Goal: Task Accomplishment & Management: Manage account settings

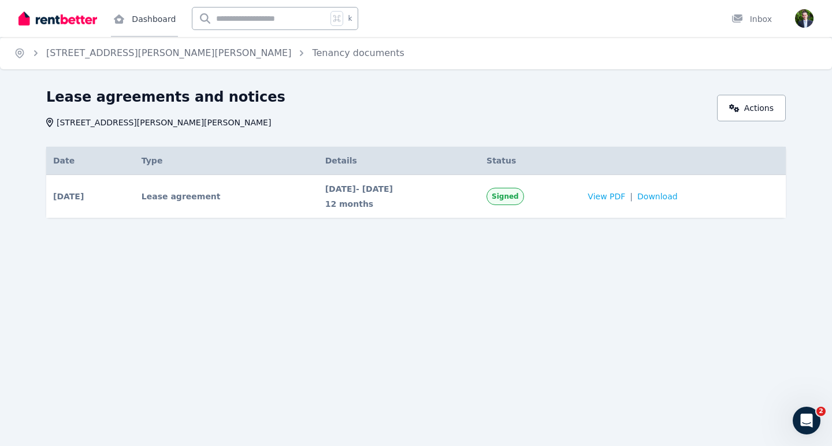
click at [145, 17] on link "Dashboard" at bounding box center [144, 18] width 67 height 37
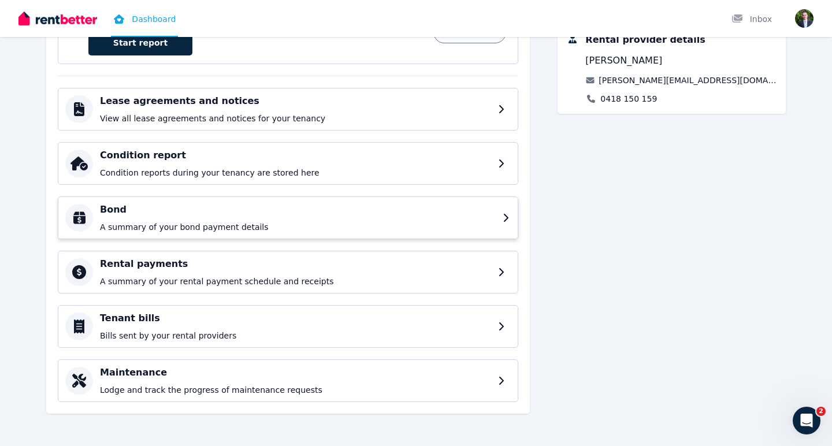
scroll to position [238, 0]
click at [438, 275] on div "Rental payments A summary of your rental payment schedule and receipts" at bounding box center [298, 272] width 396 height 30
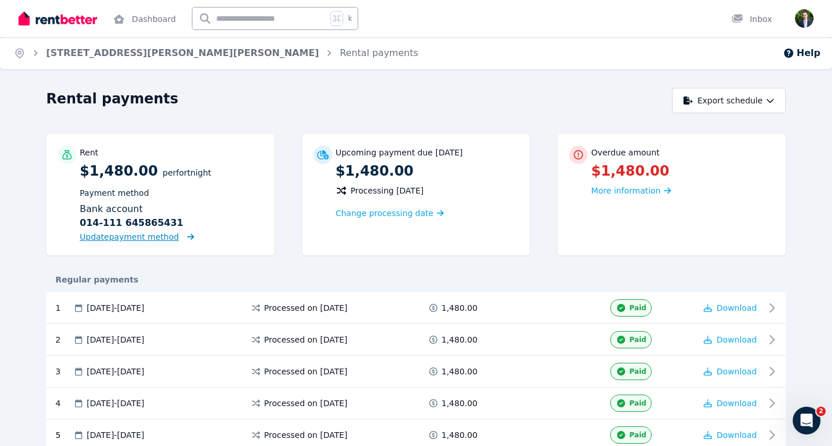
click at [137, 239] on span "Update payment method" at bounding box center [129, 236] width 99 height 9
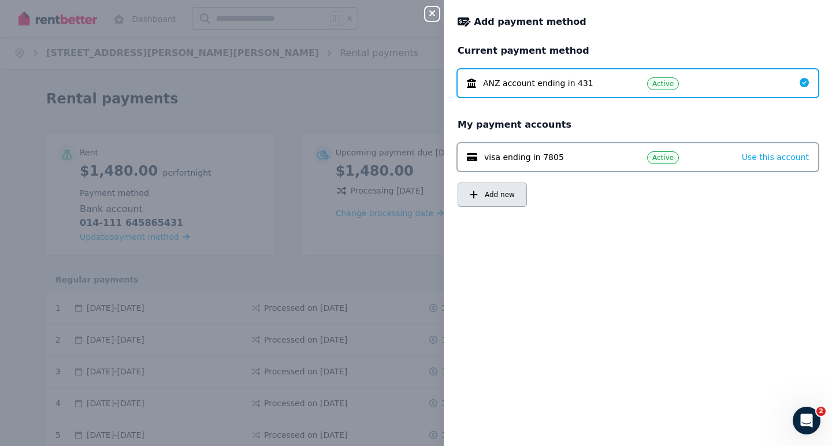
click at [496, 199] on span "Add new" at bounding box center [500, 194] width 30 height 9
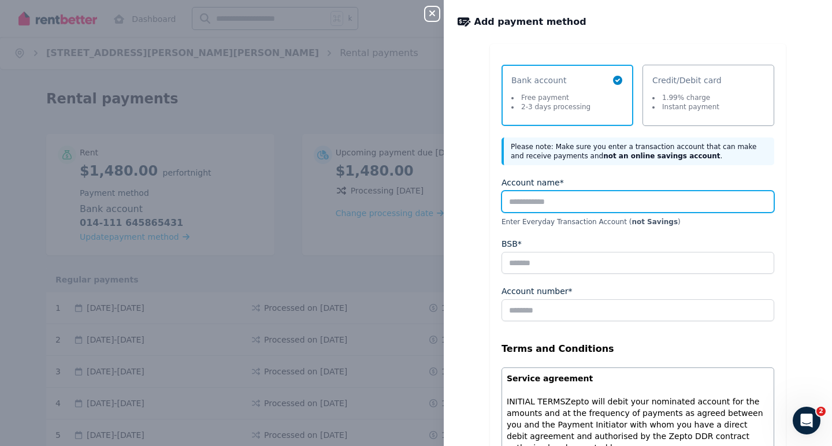
click at [540, 205] on input "Account name*" at bounding box center [638, 202] width 273 height 22
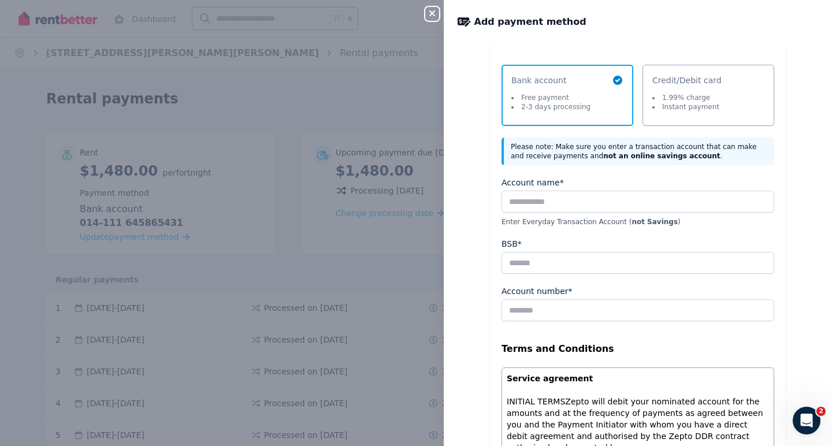
click at [679, 108] on li "Instant payment" at bounding box center [686, 106] width 67 height 9
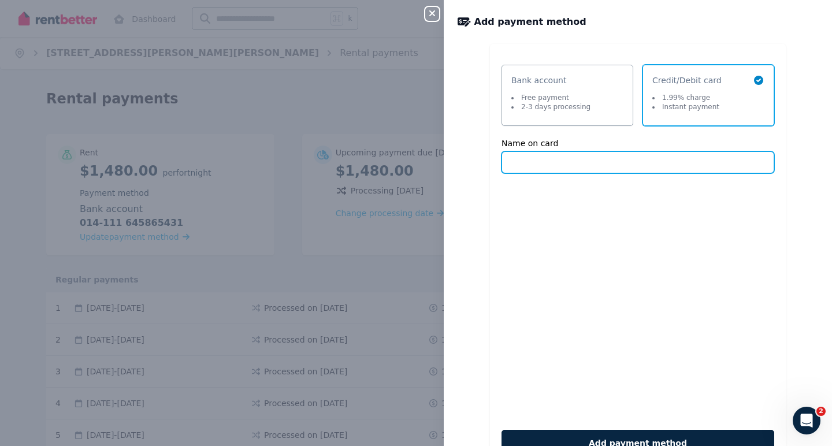
click at [554, 162] on input "Name on card" at bounding box center [638, 162] width 273 height 22
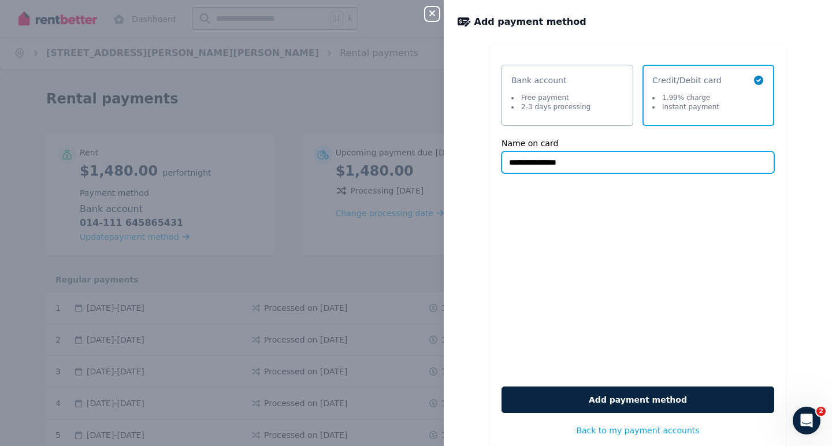
type input "**********"
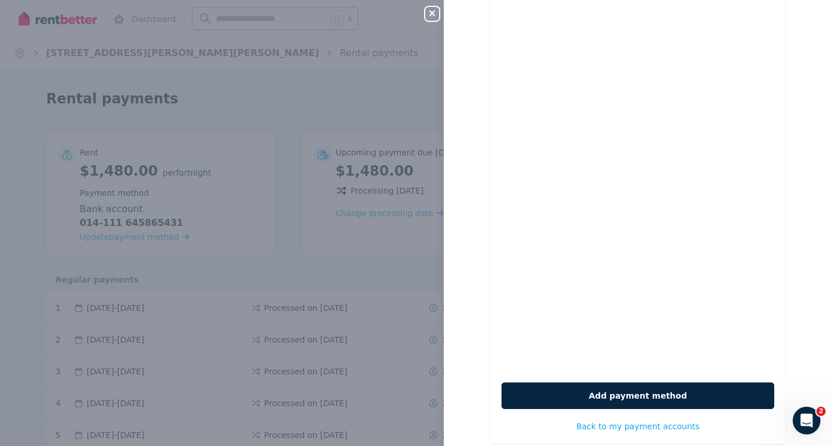
scroll to position [184, 0]
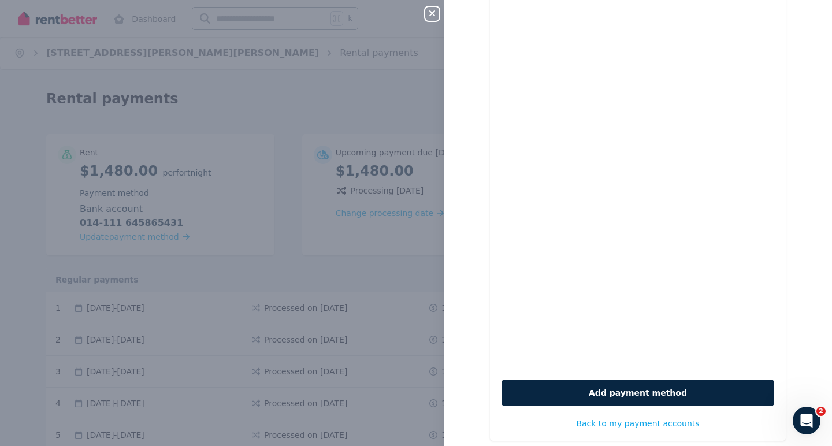
click at [468, 304] on div "**********" at bounding box center [638, 156] width 388 height 593
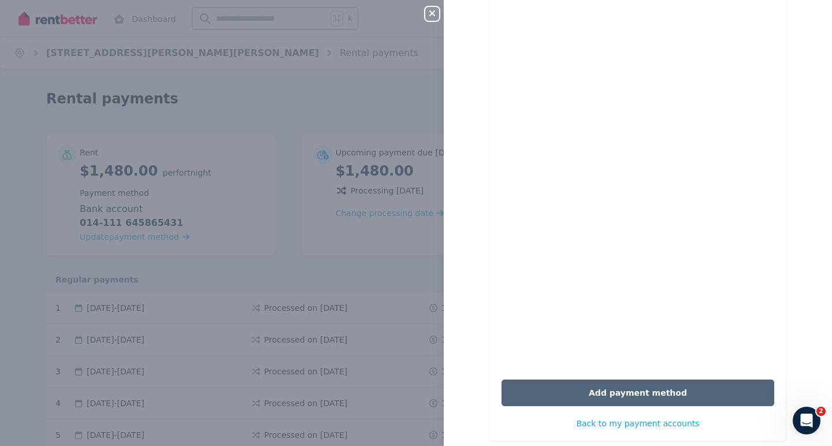
click at [571, 394] on button "Add payment method" at bounding box center [638, 393] width 273 height 27
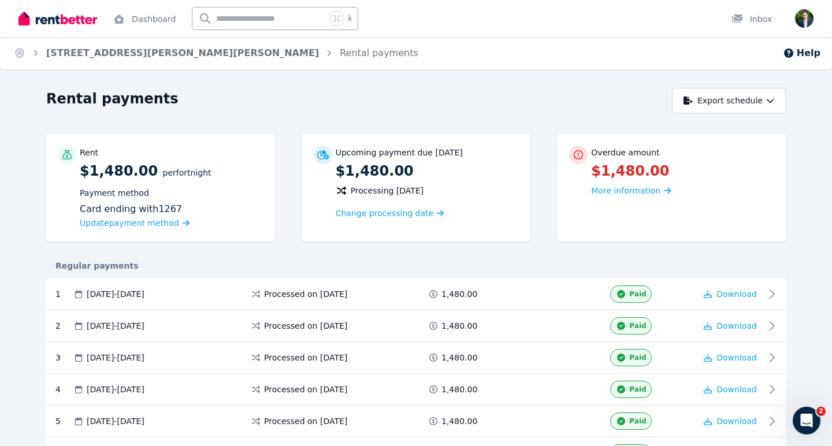
click at [171, 172] on span "per Fortnight" at bounding box center [187, 172] width 49 height 9
click at [755, 24] on div "Inbox" at bounding box center [752, 19] width 40 height 12
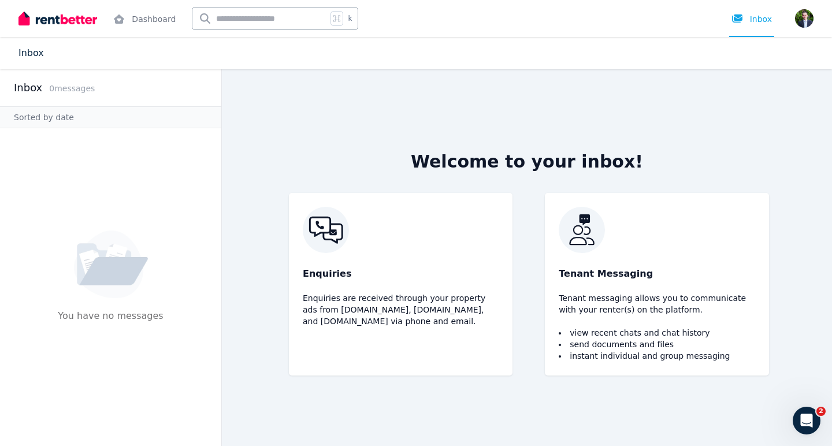
click at [28, 53] on link "Inbox" at bounding box center [30, 52] width 25 height 11
click at [143, 14] on link "Dashboard" at bounding box center [144, 18] width 67 height 37
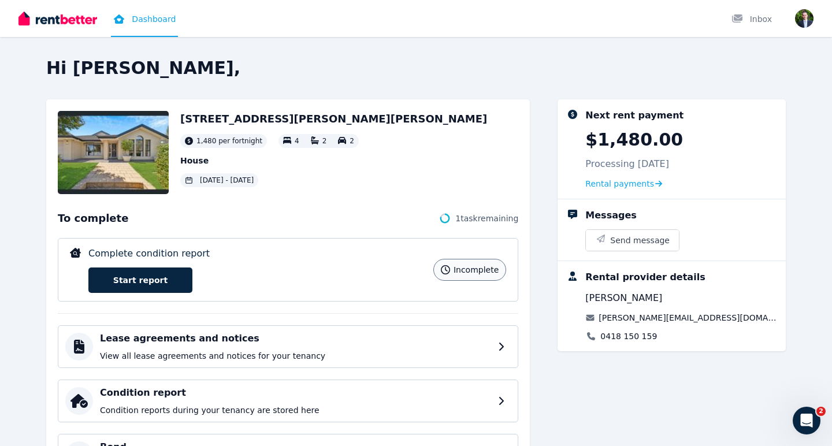
click at [804, 19] on img "button" at bounding box center [804, 18] width 18 height 18
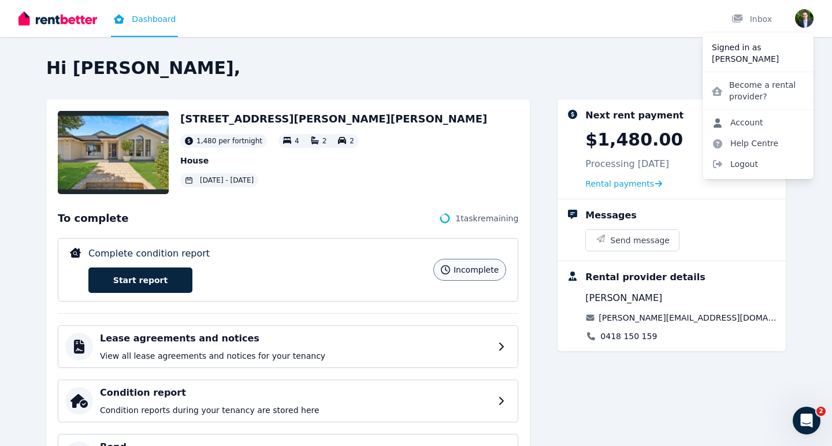
click at [732, 119] on link "Account" at bounding box center [738, 122] width 70 height 21
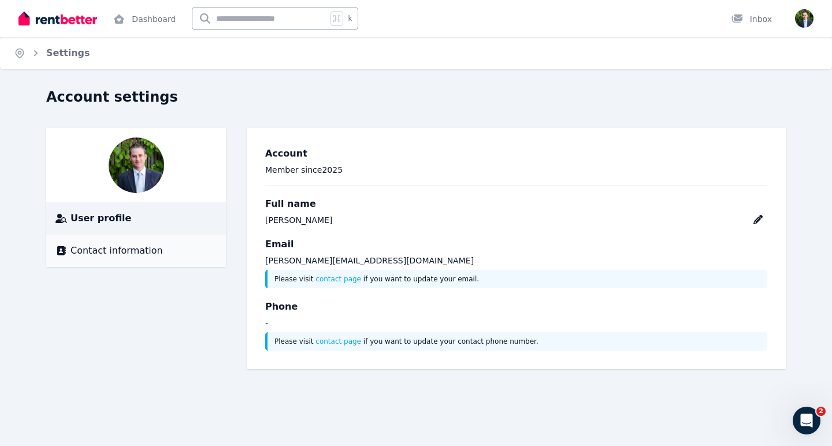
click at [131, 253] on span "Contact information" at bounding box center [117, 251] width 92 height 14
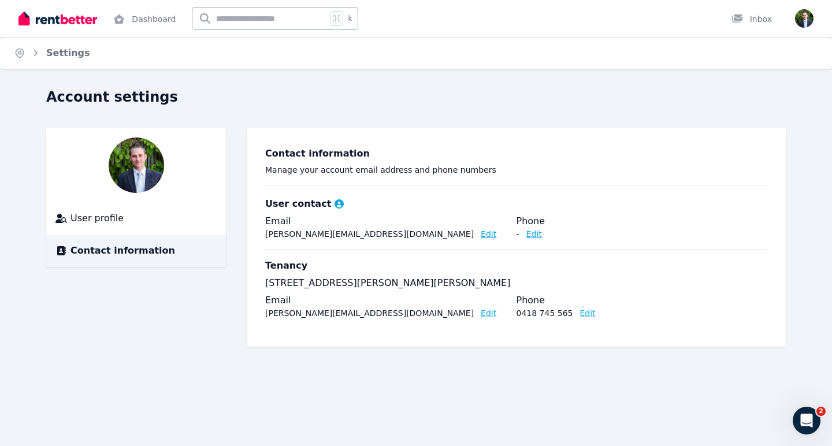
click at [147, 344] on div "User profile Contact information Contact information Manage your account email …" at bounding box center [416, 237] width 740 height 219
click at [54, 20] on img at bounding box center [57, 18] width 79 height 17
